Goal: Task Accomplishment & Management: Complete application form

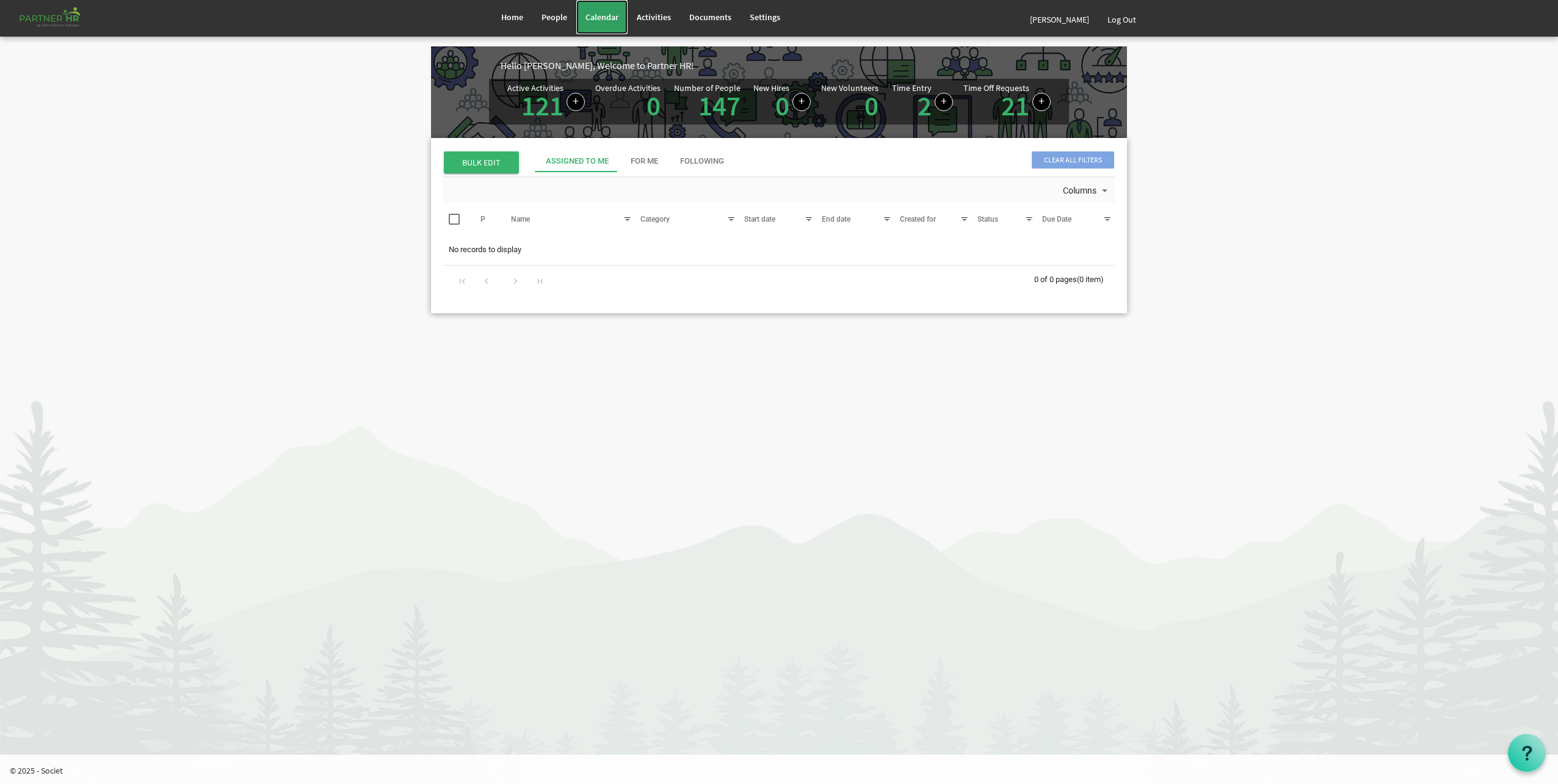
click at [580, 17] on link "Calendar" at bounding box center [601, 17] width 51 height 34
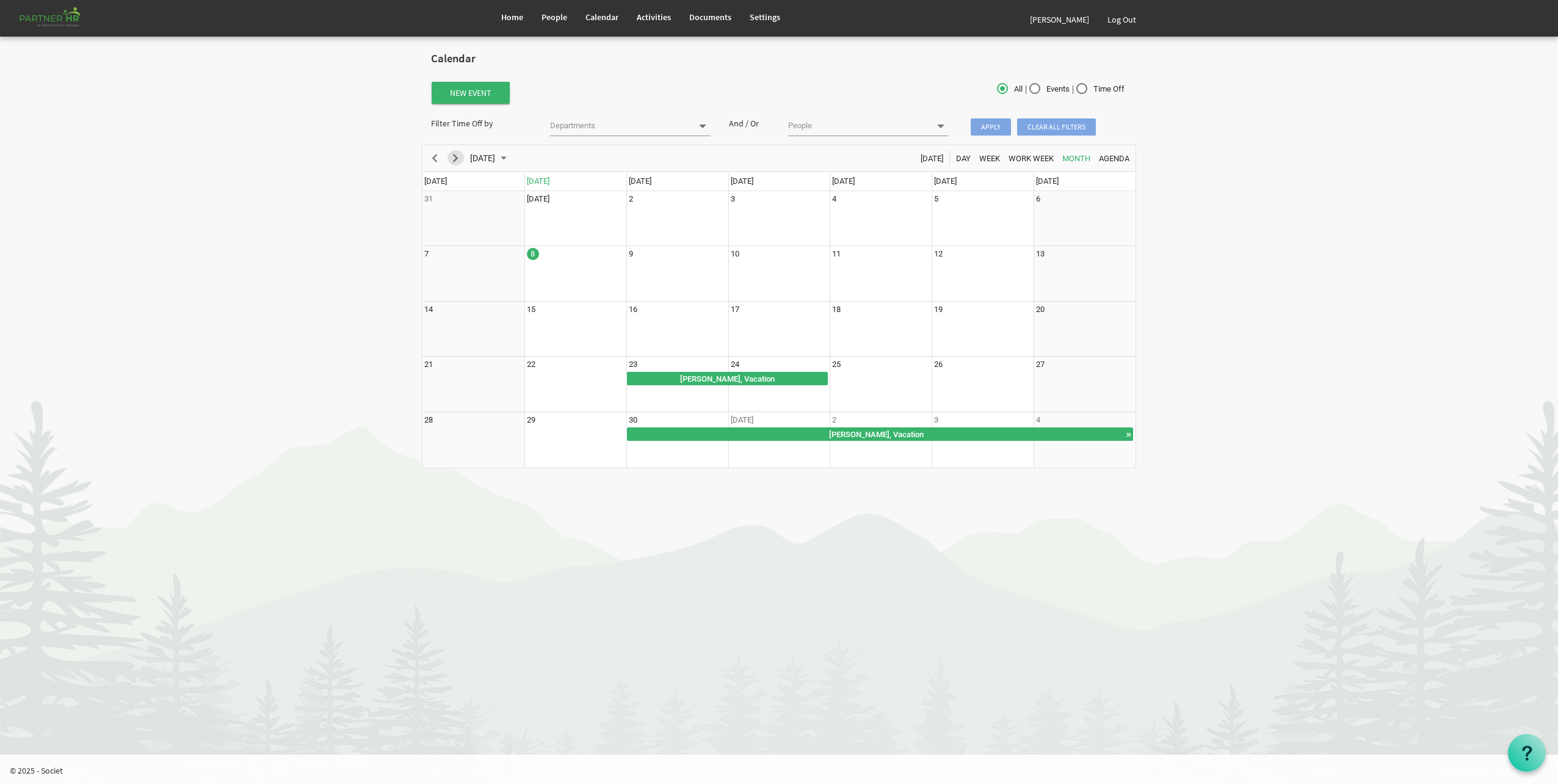
click at [459, 160] on span "Next" at bounding box center [455, 158] width 15 height 15
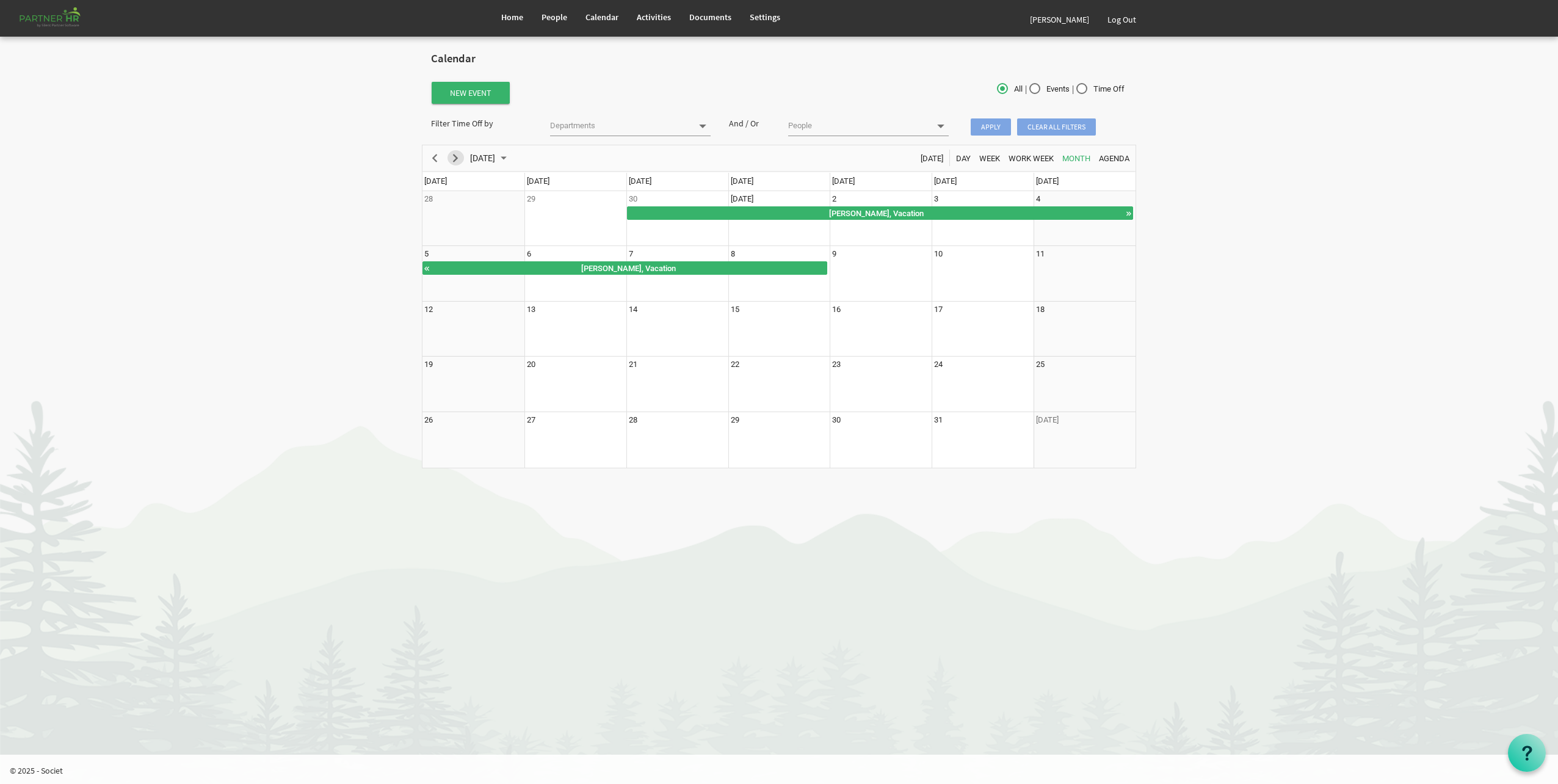
click at [459, 160] on span "Next" at bounding box center [455, 158] width 15 height 15
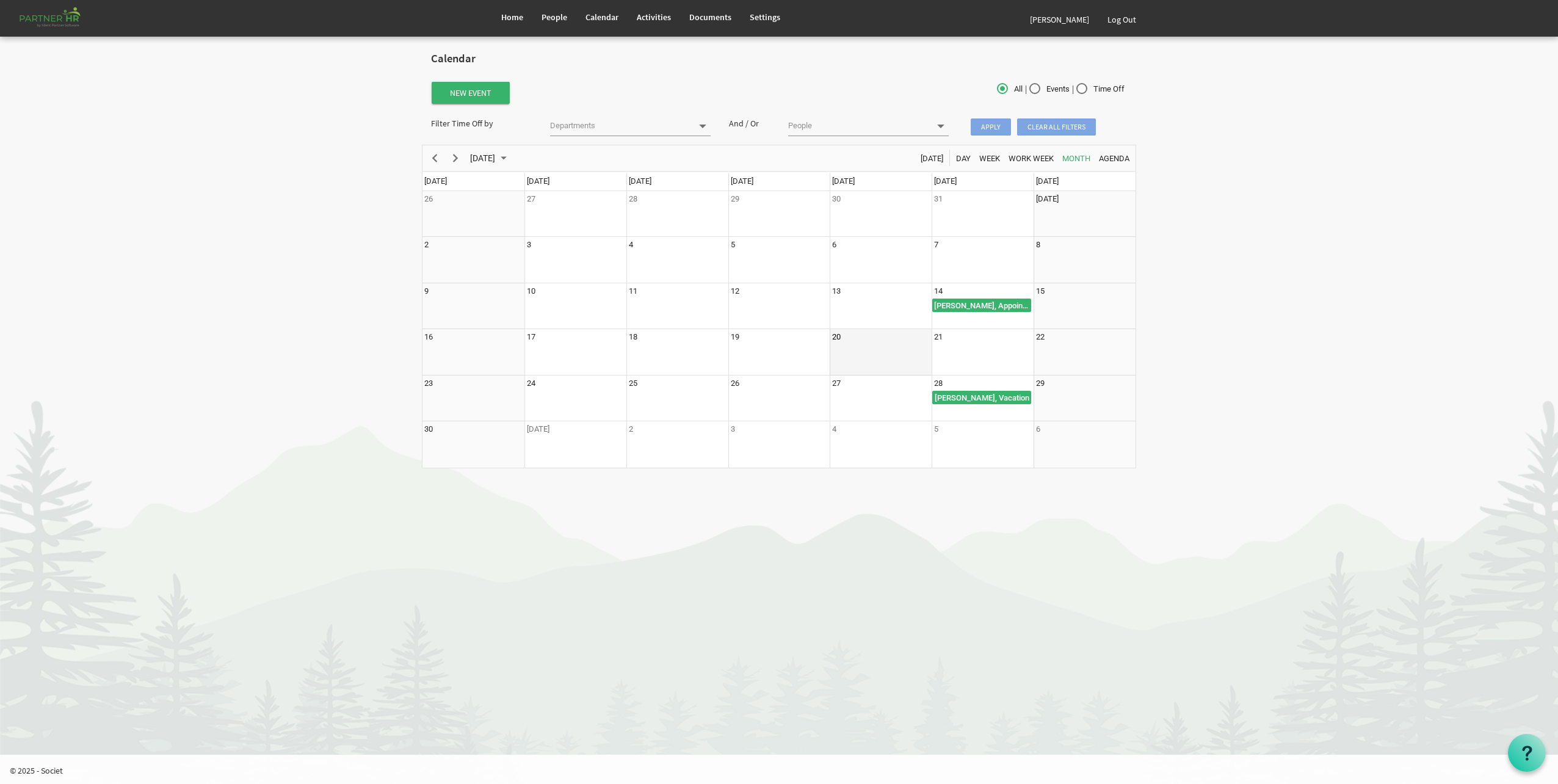
click at [873, 350] on td "20" at bounding box center [880, 352] width 102 height 46
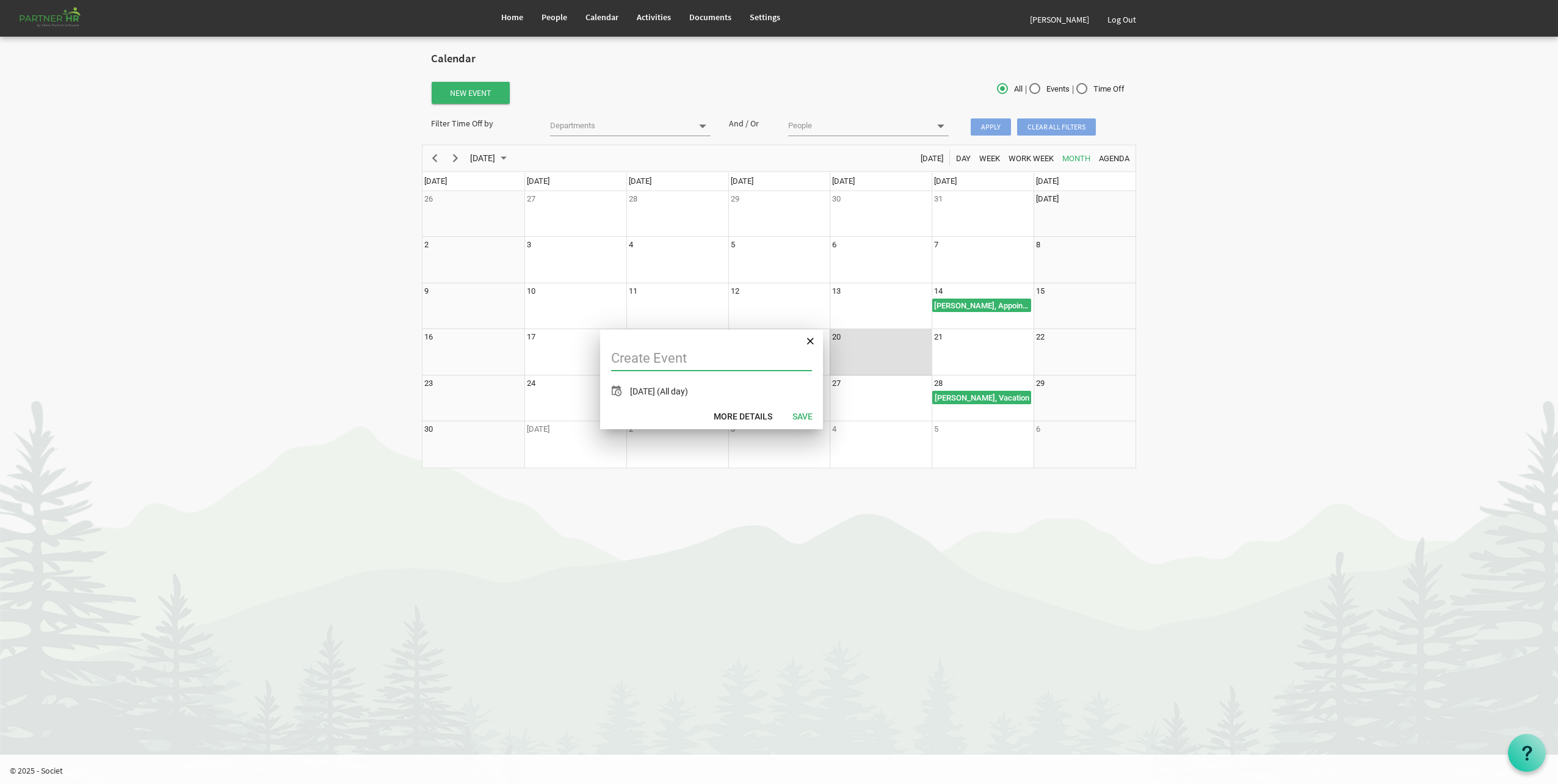
type input "A"
click at [1057, 24] on link "[PERSON_NAME]" at bounding box center [1059, 20] width 78 height 34
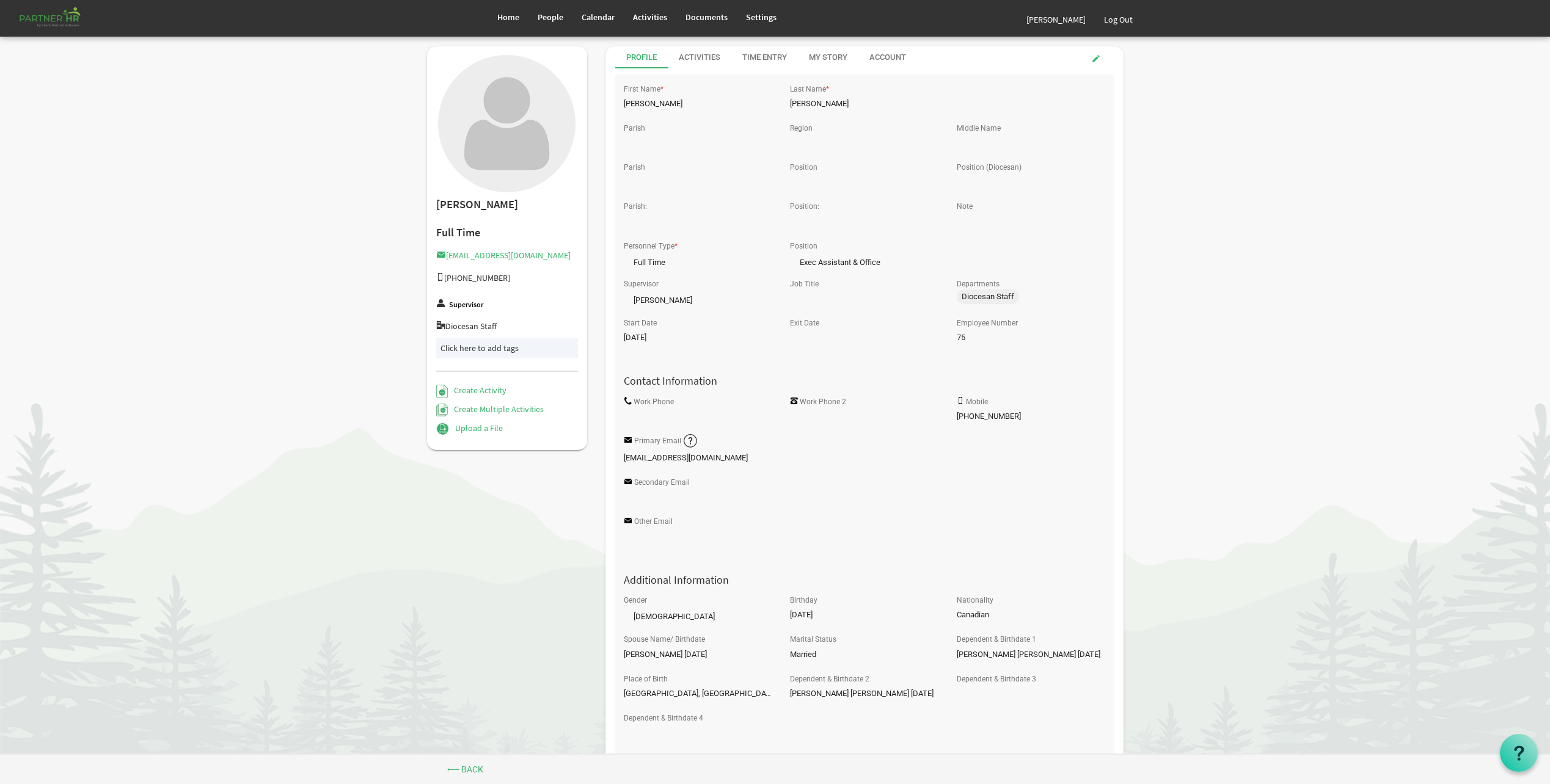
click at [1393, 475] on body "Home People Calendar" at bounding box center [775, 536] width 1550 height 1072
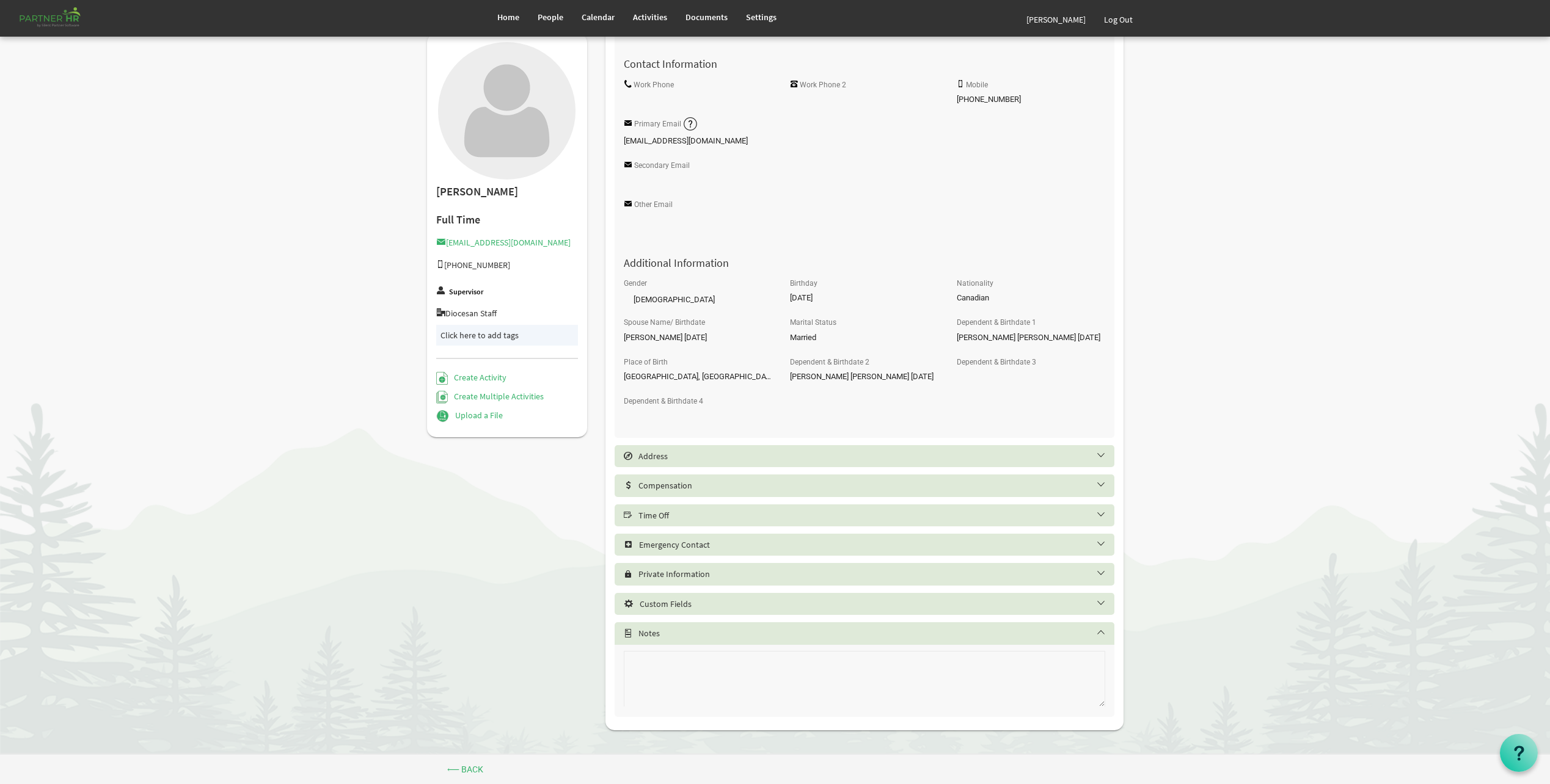
click at [716, 513] on h5 "Time Off" at bounding box center [874, 515] width 500 height 9
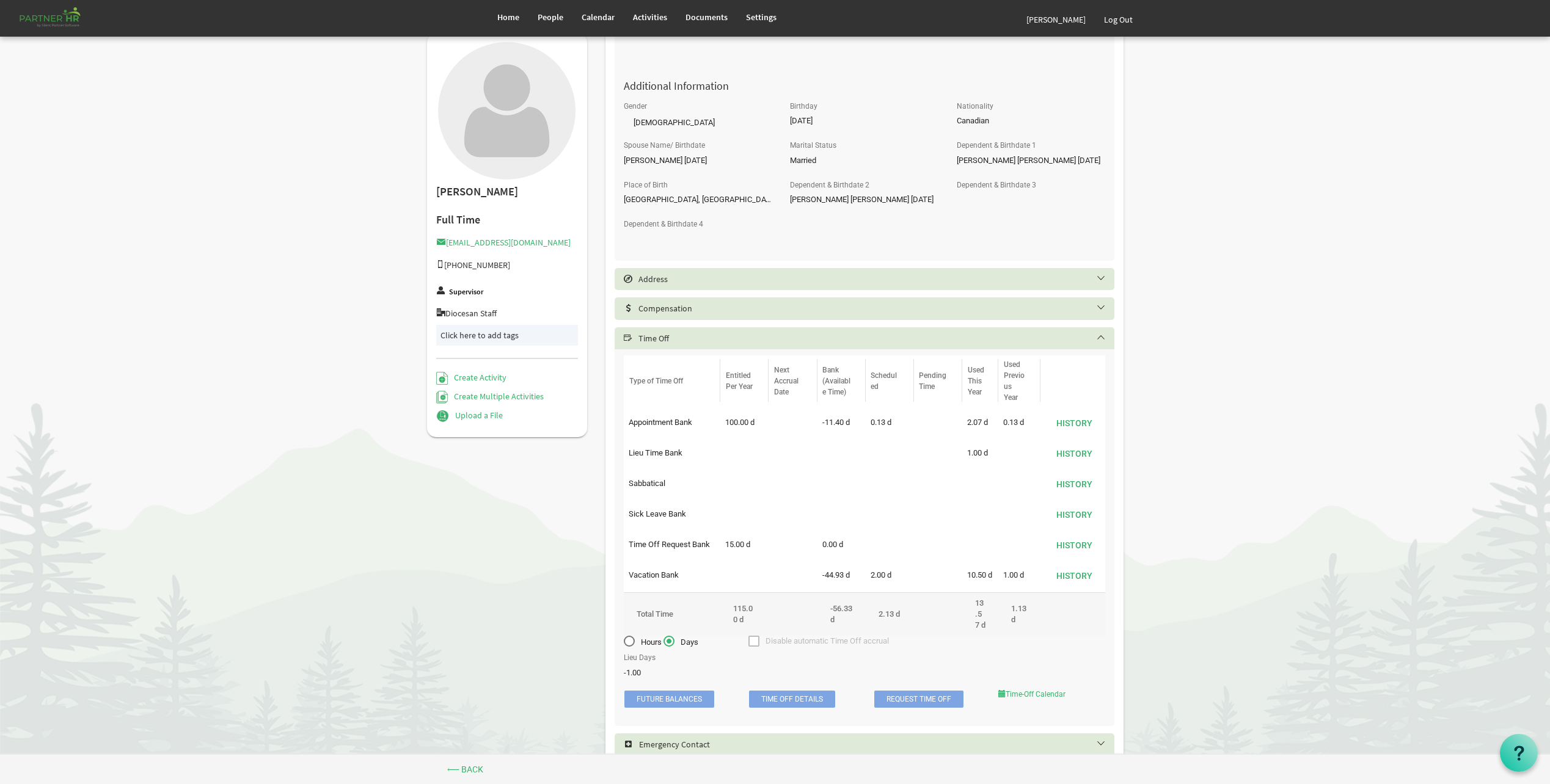
scroll to position [500, 0]
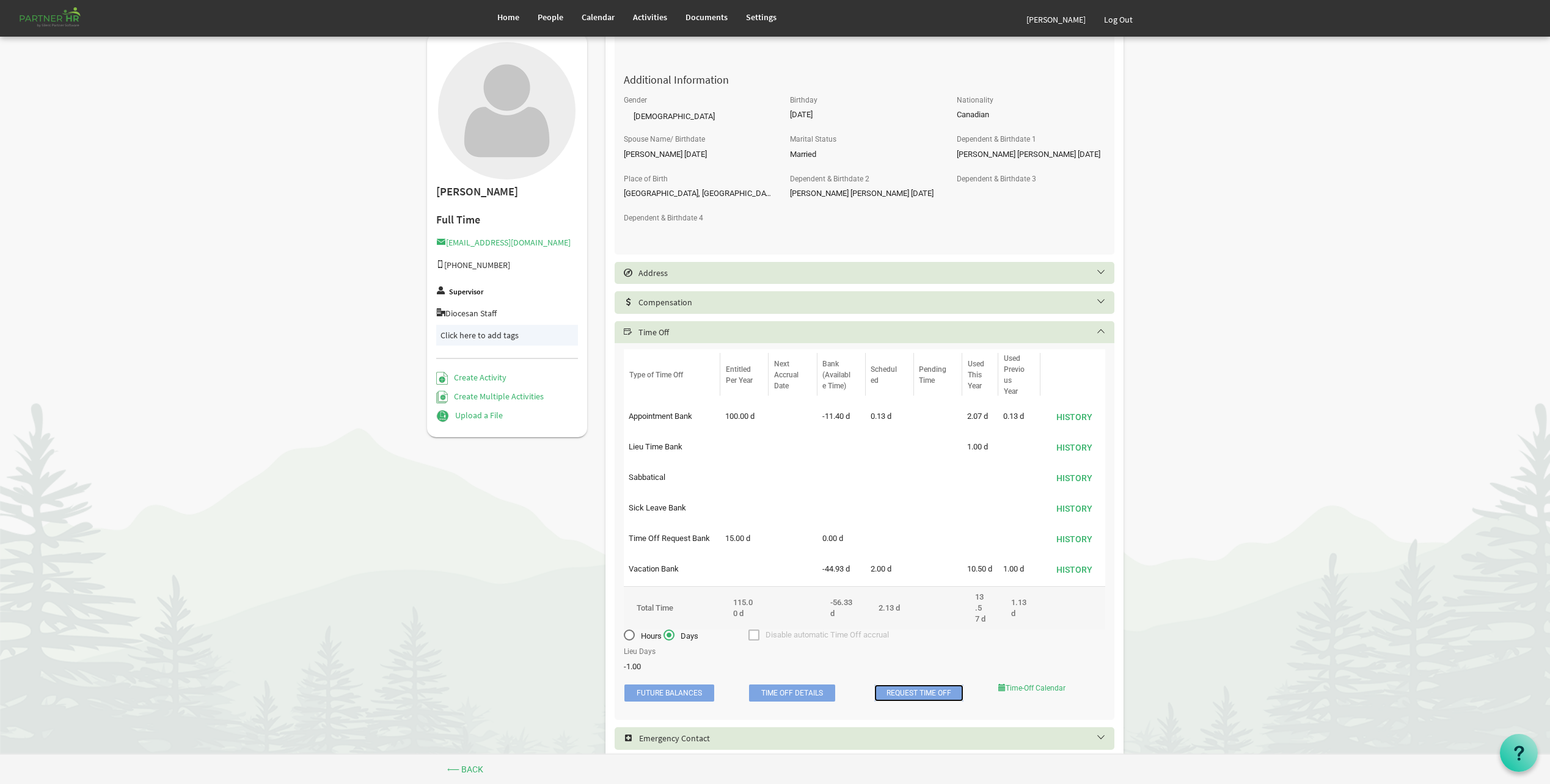
click at [901, 701] on link "Request Time Off" at bounding box center [919, 692] width 89 height 17
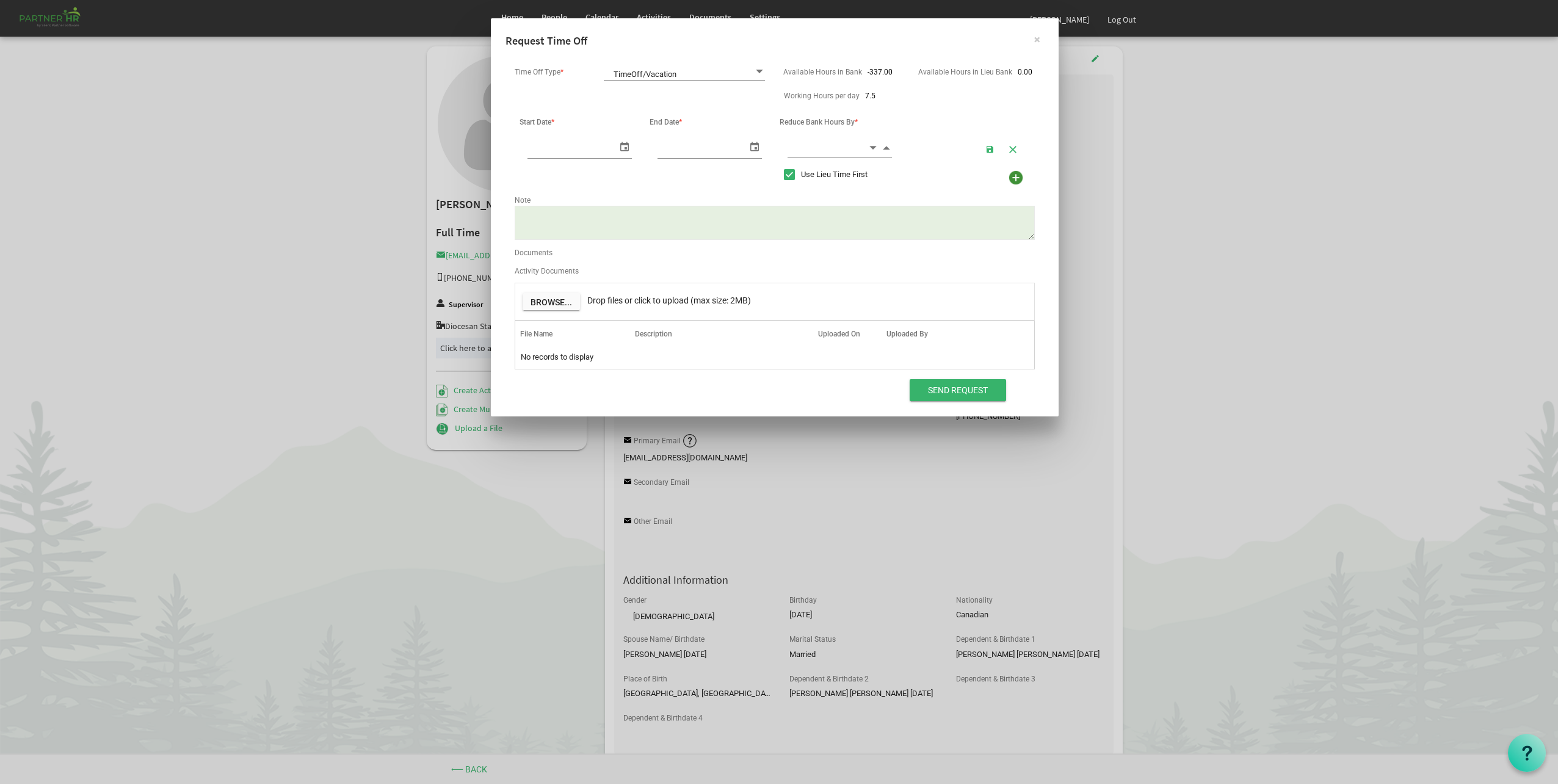
scroll to position [0, 13]
click at [704, 75] on span "TimeOff/Vacation TimeOff/Vacation" at bounding box center [684, 71] width 161 height 17
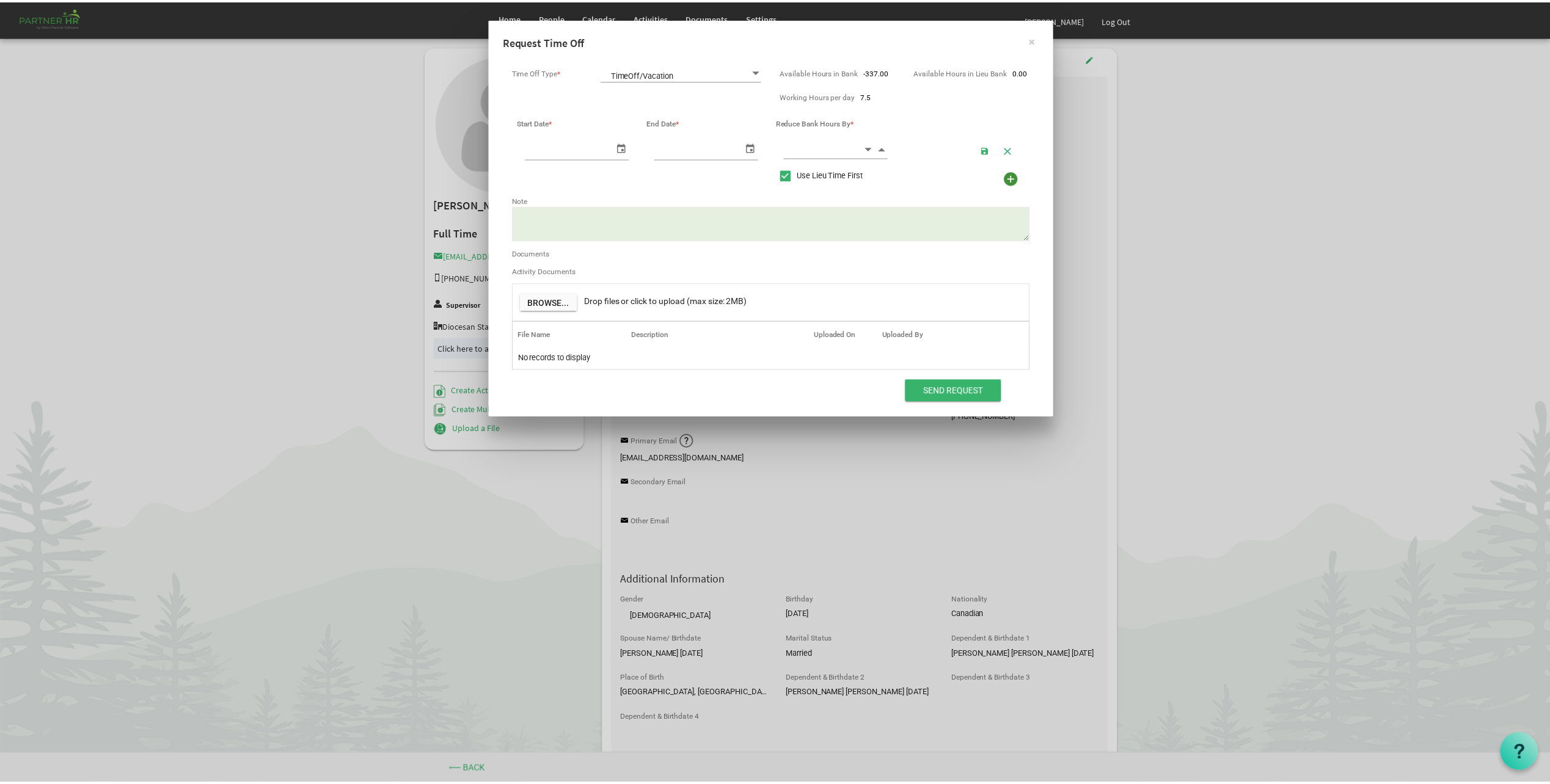
scroll to position [0, 0]
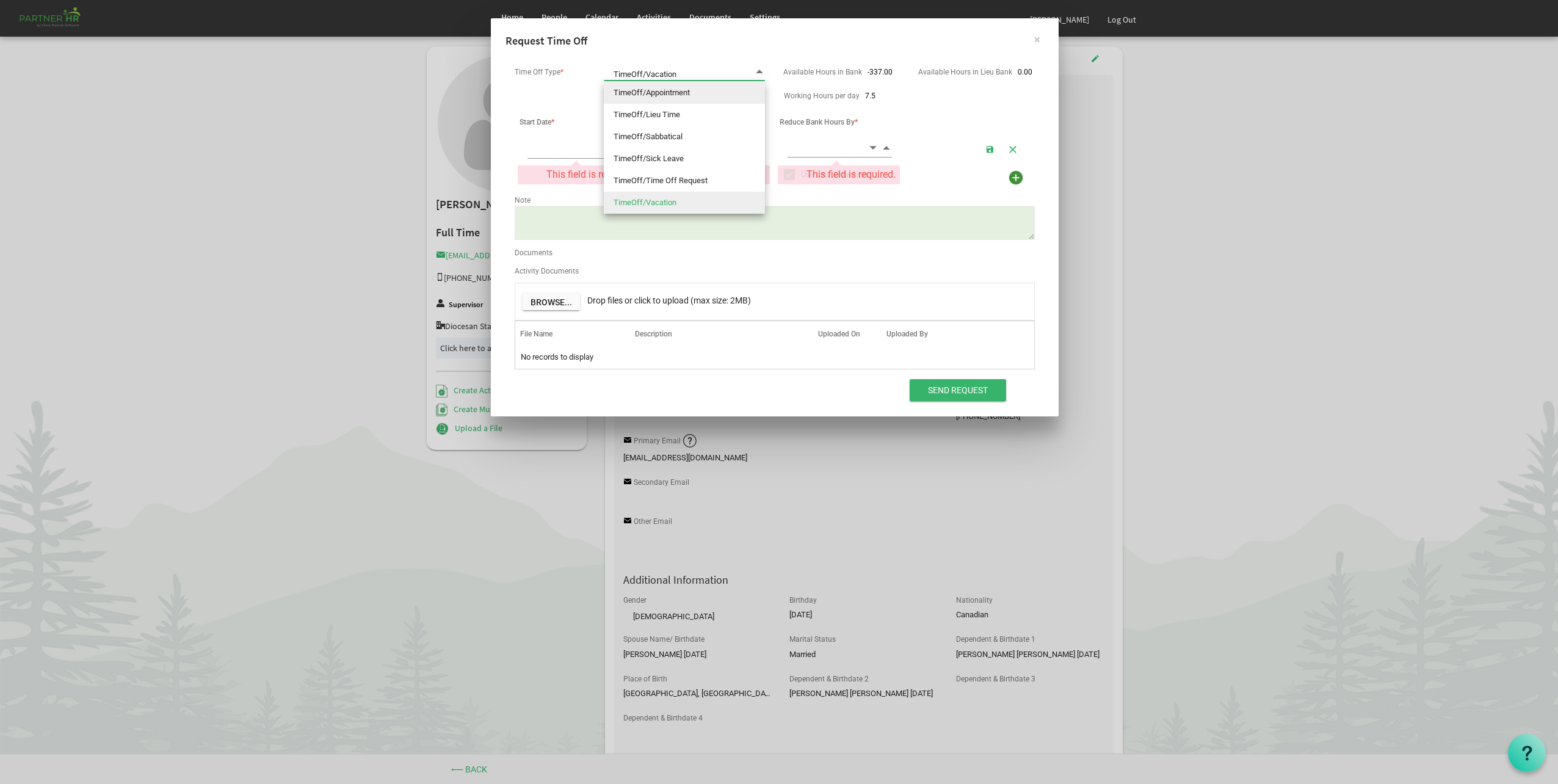
click at [697, 94] on li "TimeOff/Appointment" at bounding box center [684, 92] width 161 height 22
type input "TimeOff/Appointment"
checkbox input "false"
click at [628, 150] on span "select" at bounding box center [624, 146] width 15 height 18
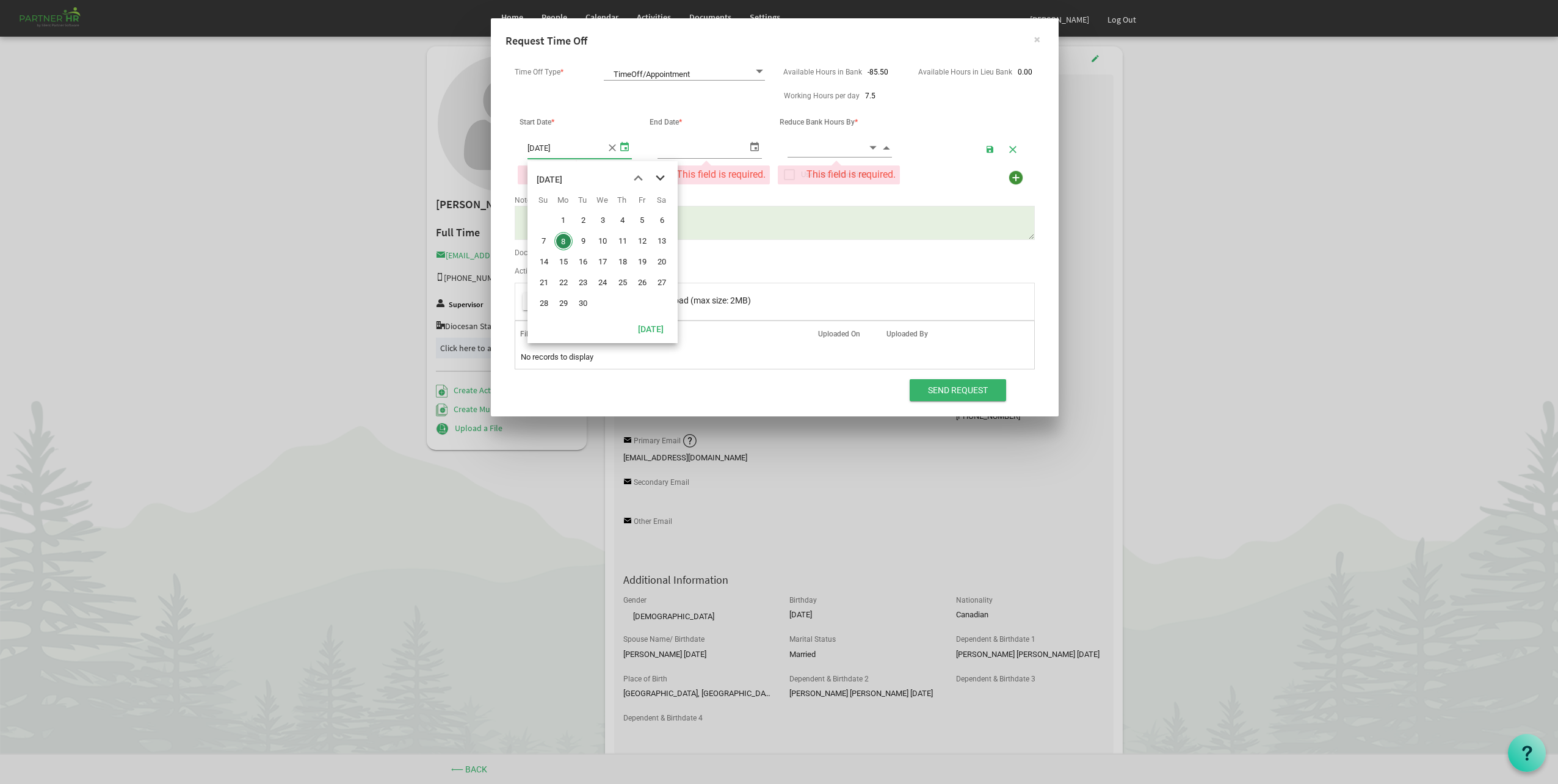
click at [666, 173] on span "next month" at bounding box center [660, 178] width 21 height 22
click at [659, 175] on div "This field is required." at bounding box center [708, 175] width 121 height 18
click at [656, 175] on div "This field is required." at bounding box center [708, 175] width 121 height 18
click at [656, 178] on div "This field is required." at bounding box center [708, 175] width 121 height 18
click at [658, 178] on div "This field is required." at bounding box center [708, 175] width 121 height 18
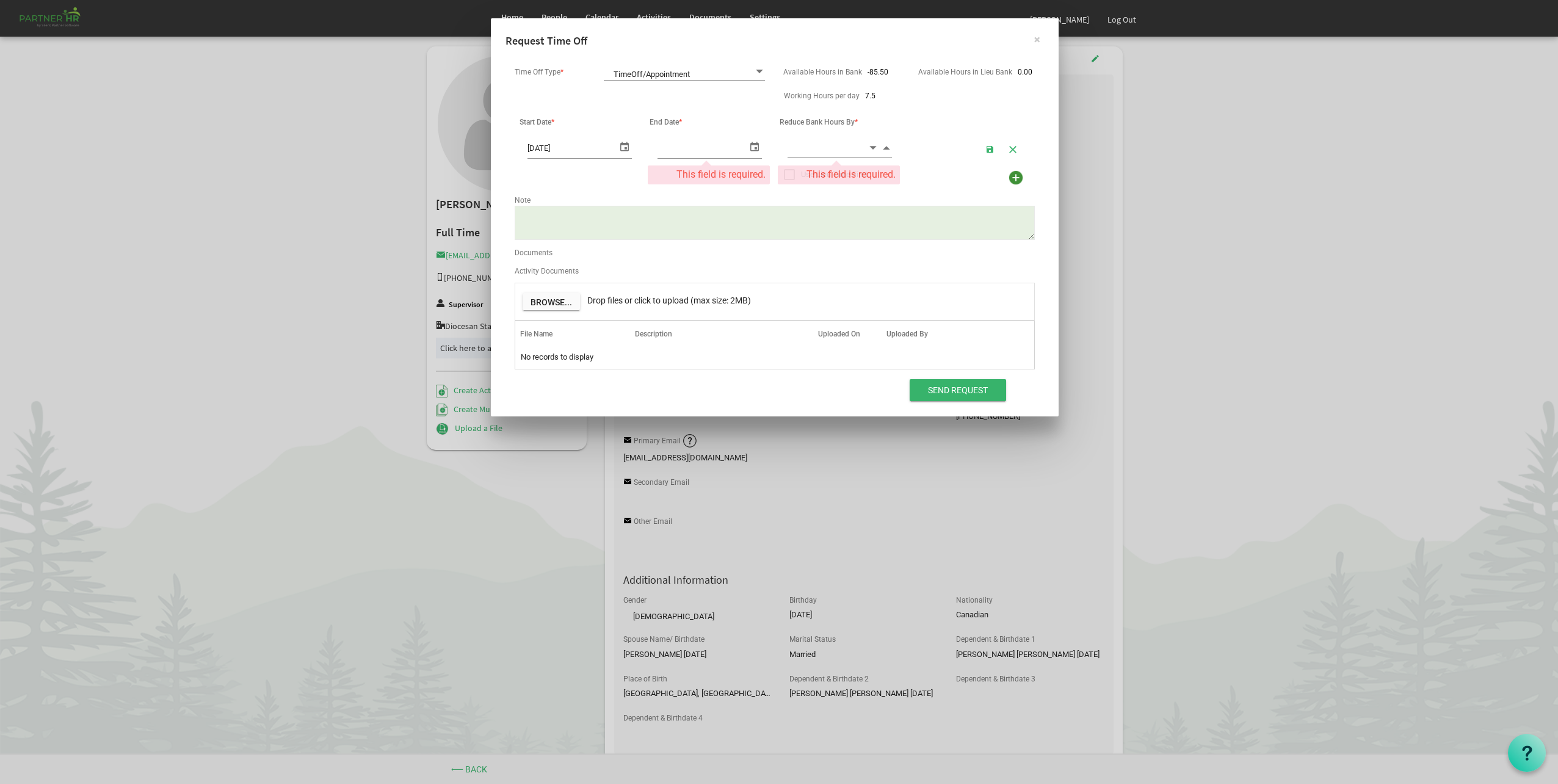
click at [620, 146] on span "select" at bounding box center [624, 146] width 15 height 18
click at [657, 180] on span "next month" at bounding box center [660, 178] width 21 height 22
click at [623, 285] on span "20" at bounding box center [622, 283] width 18 height 18
click at [622, 285] on div "Browse... Drop files or click to upload (max size: 2MB)" at bounding box center [775, 302] width 519 height 37
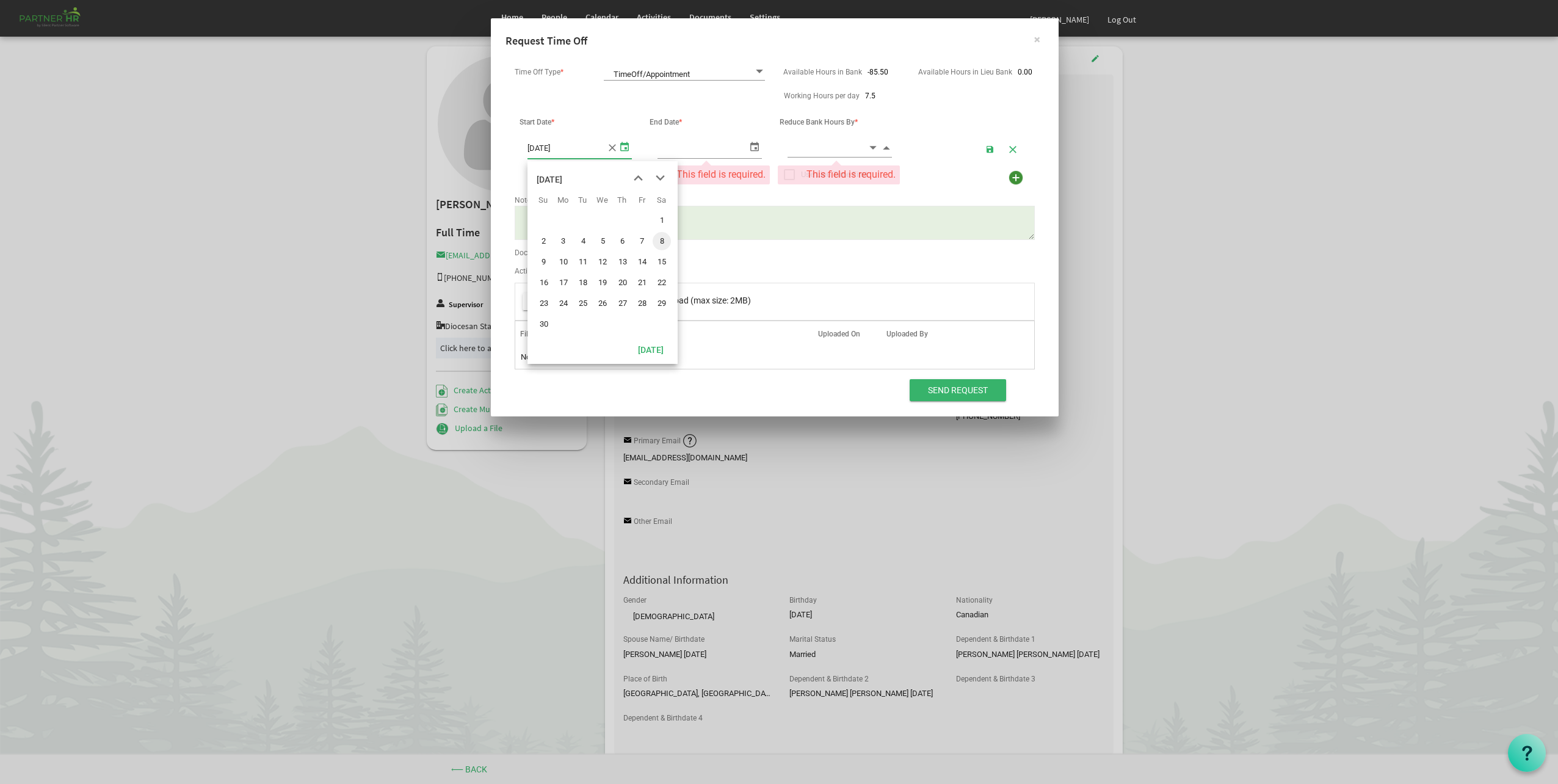
click at [627, 277] on div "Activity Documents Browse... Drop files or click to upload (max size: 2MB) OK O…" at bounding box center [775, 318] width 539 height 111
type input "11/20/2025"
click at [742, 152] on span "11/20/2025" at bounding box center [709, 147] width 104 height 21
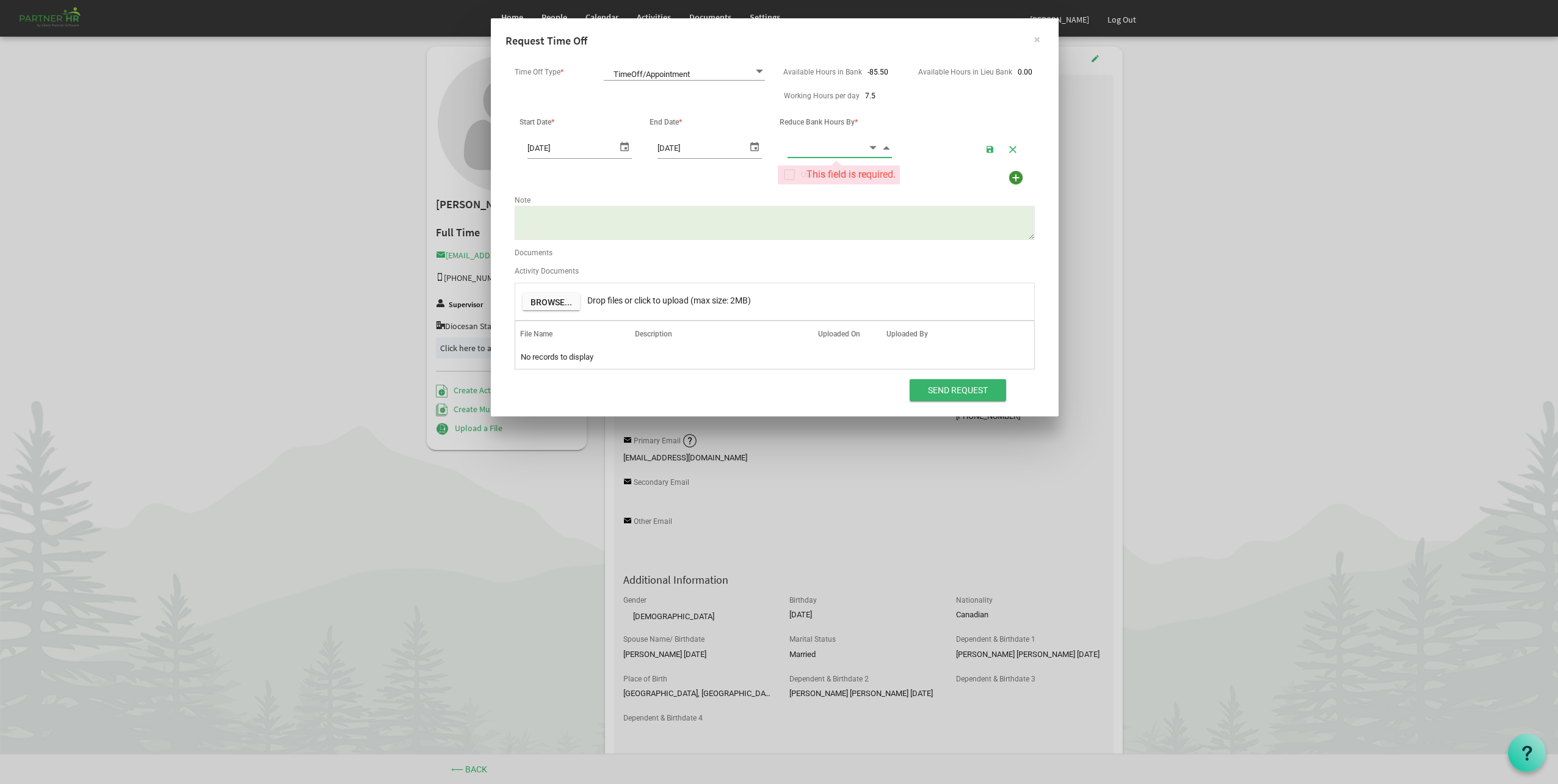
click at [842, 152] on input at bounding box center [828, 147] width 80 height 19
click at [830, 150] on input "1" at bounding box center [828, 147] width 80 height 19
type input "1.00"
click at [728, 195] on div "Note" at bounding box center [775, 199] width 539 height 14
click at [672, 208] on textarea "Note" at bounding box center [775, 223] width 520 height 34
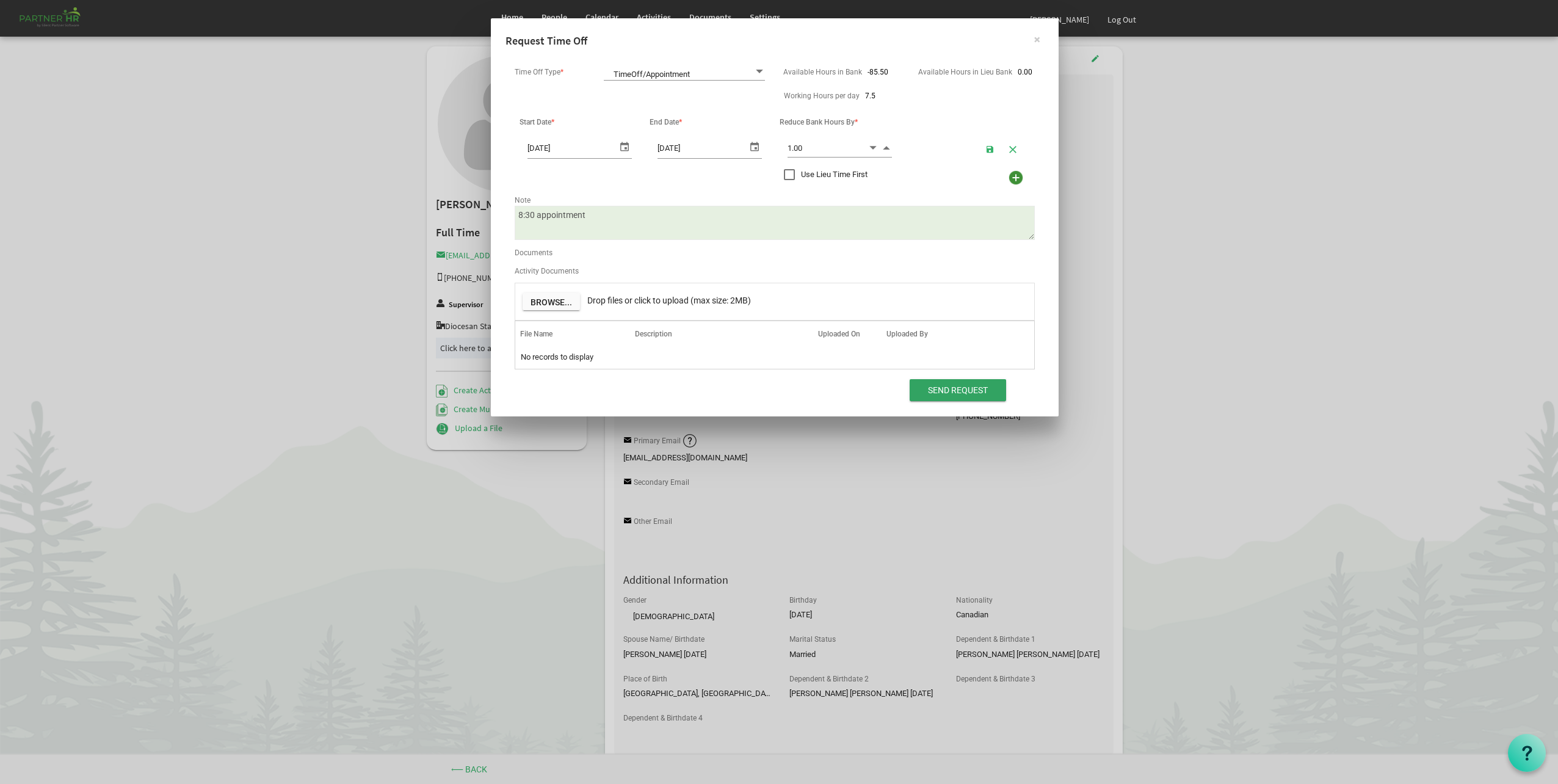
type textarea "8:30 appointment"
click at [948, 395] on input "Send Request" at bounding box center [958, 390] width 97 height 22
